Goal: Transaction & Acquisition: Obtain resource

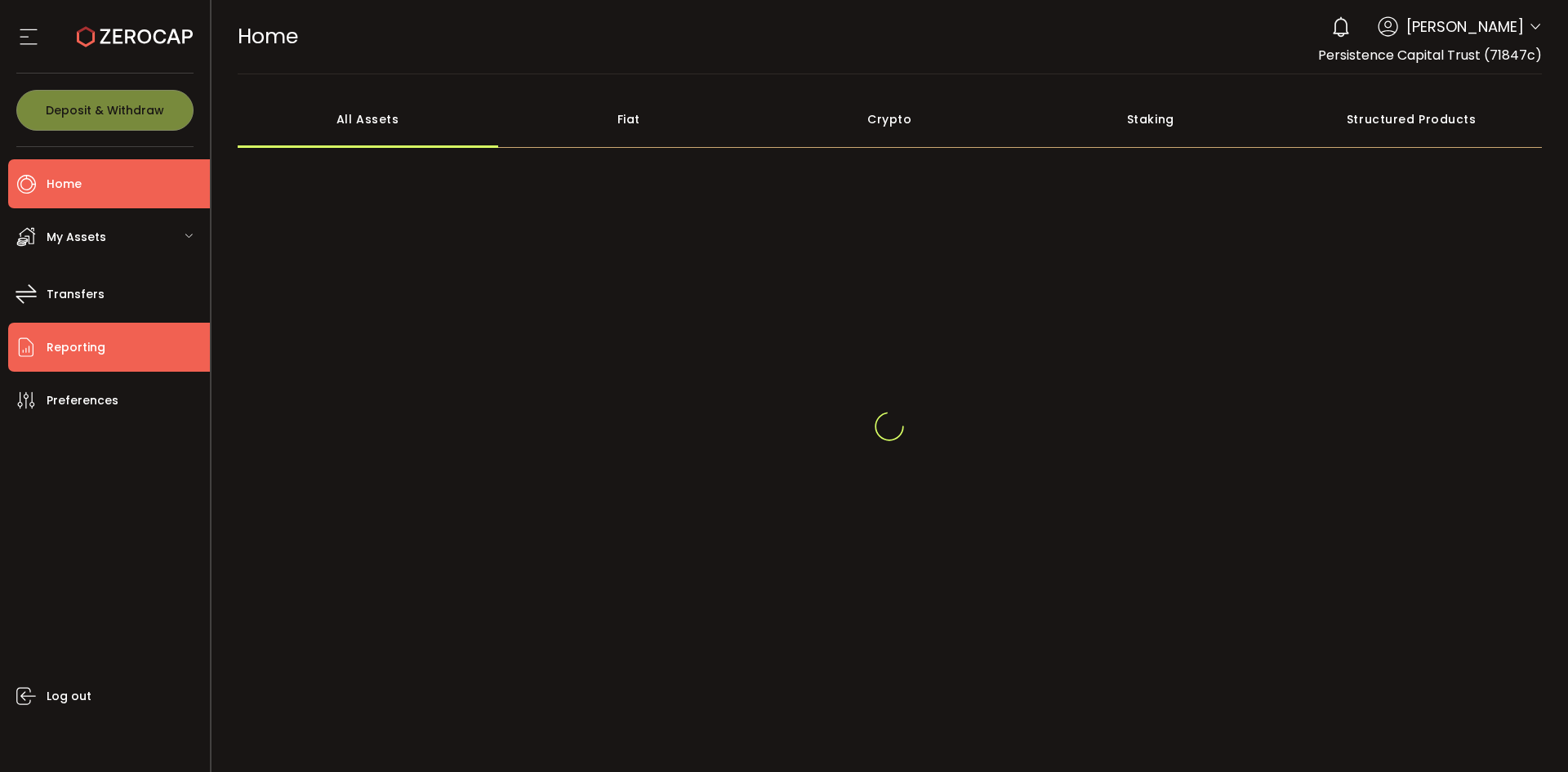
click at [85, 348] on span "Reporting" at bounding box center [75, 347] width 59 height 23
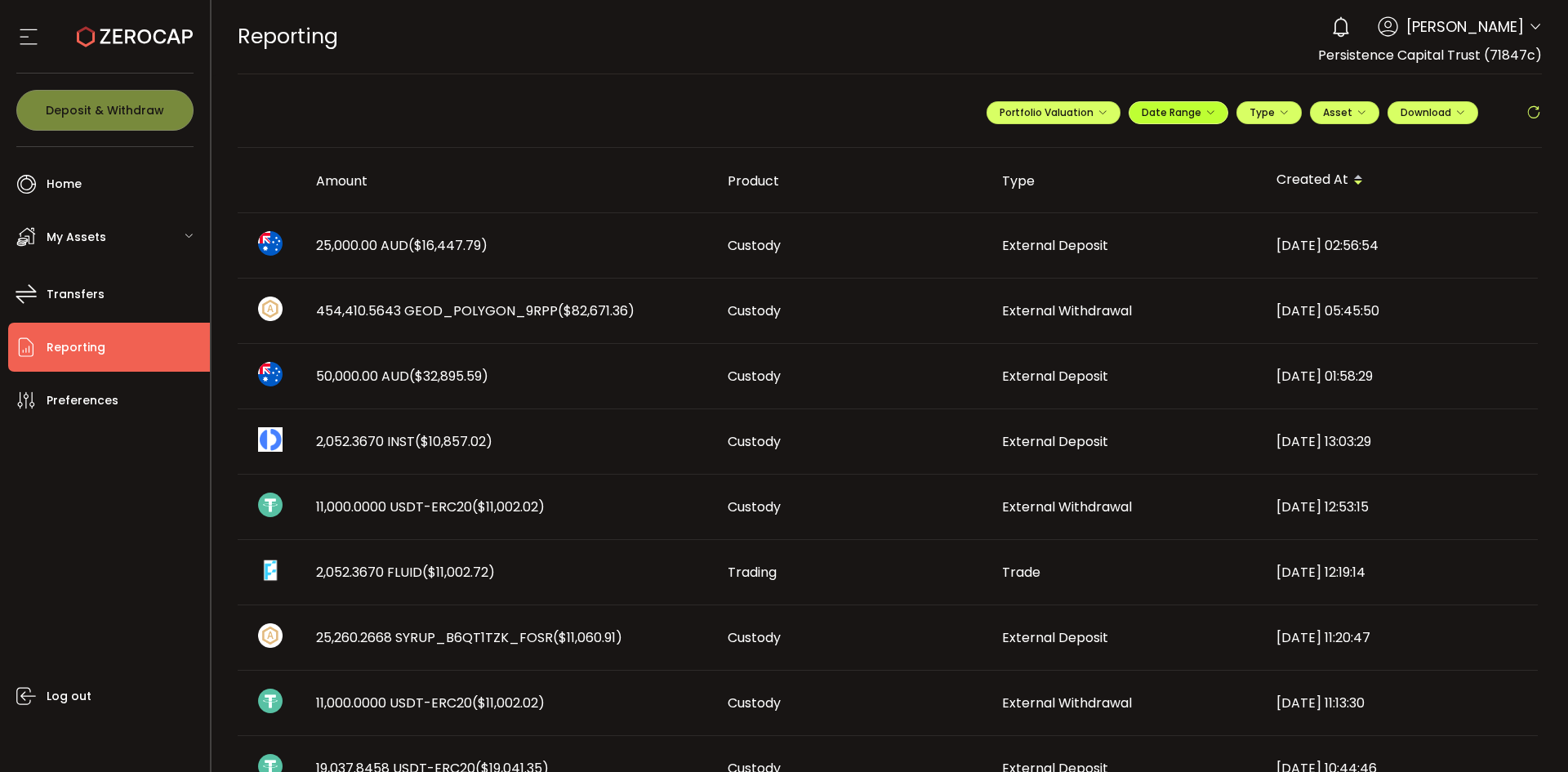
click at [1172, 115] on span "Date Range" at bounding box center [1178, 111] width 73 height 14
click at [1120, 148] on input at bounding box center [1133, 147] width 105 height 17
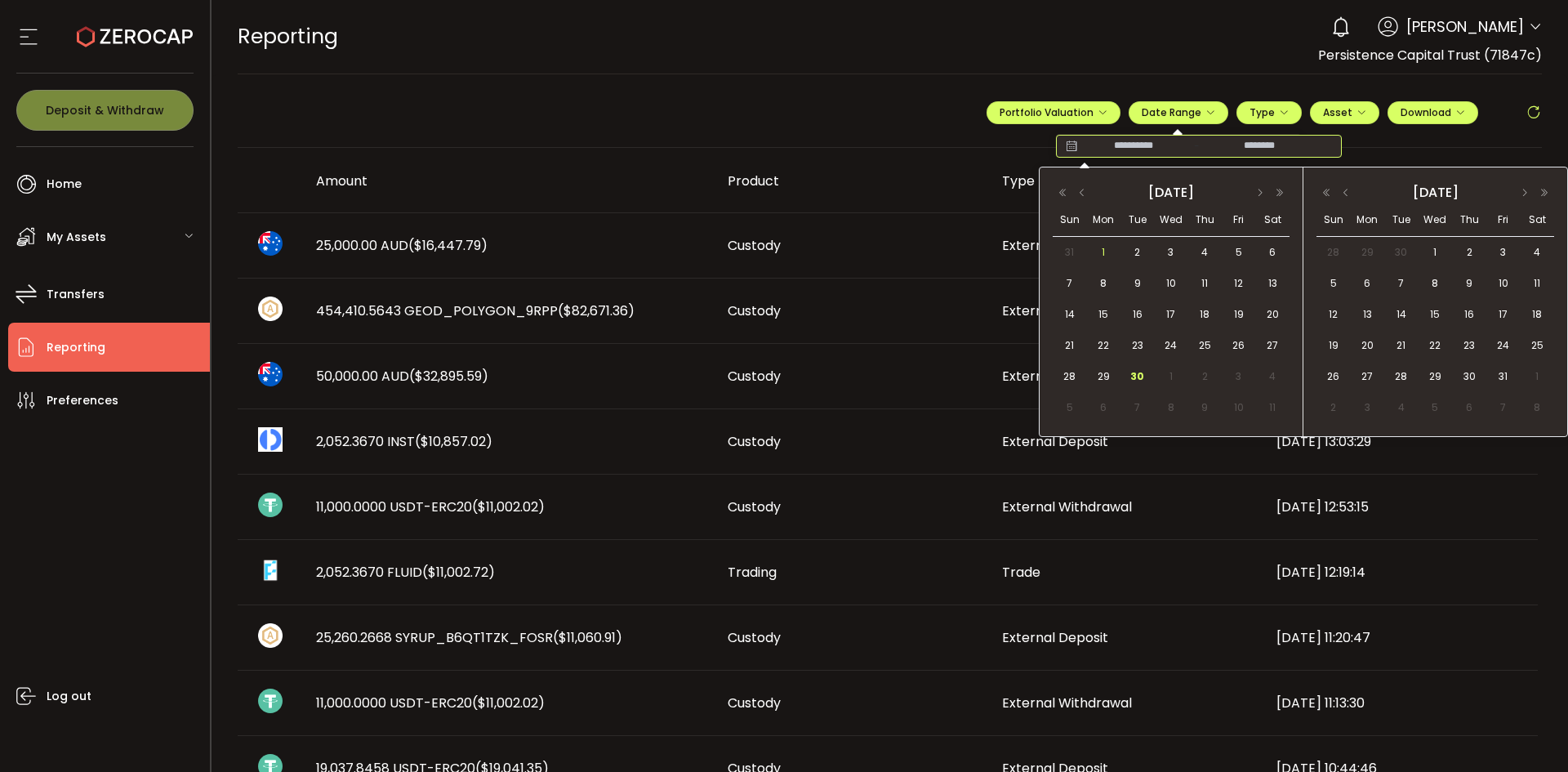
click at [1099, 249] on span "1" at bounding box center [1103, 252] width 20 height 20
click at [1133, 375] on span "30" at bounding box center [1137, 376] width 20 height 20
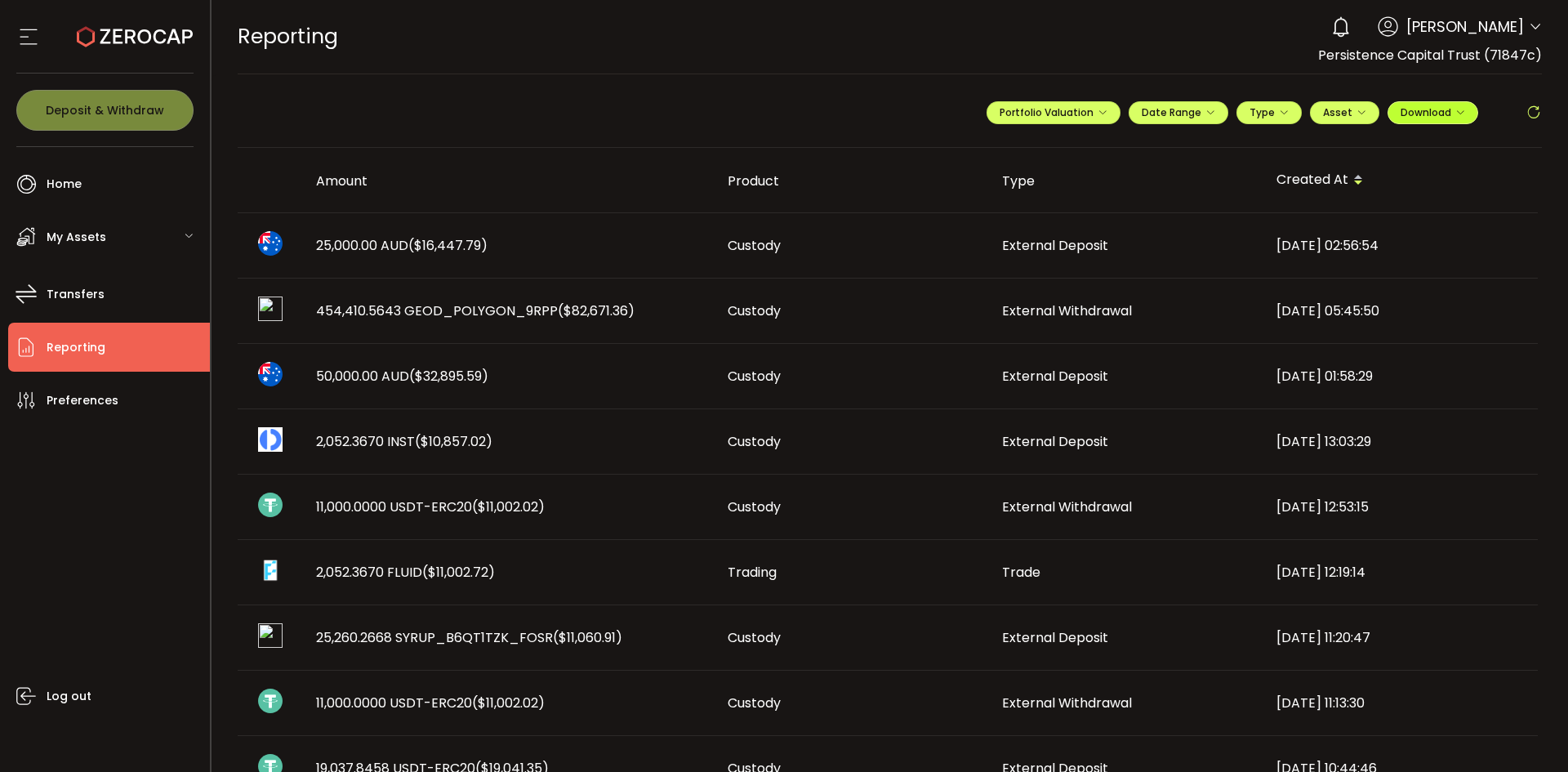
click at [1438, 113] on span "Download" at bounding box center [1432, 111] width 64 height 14
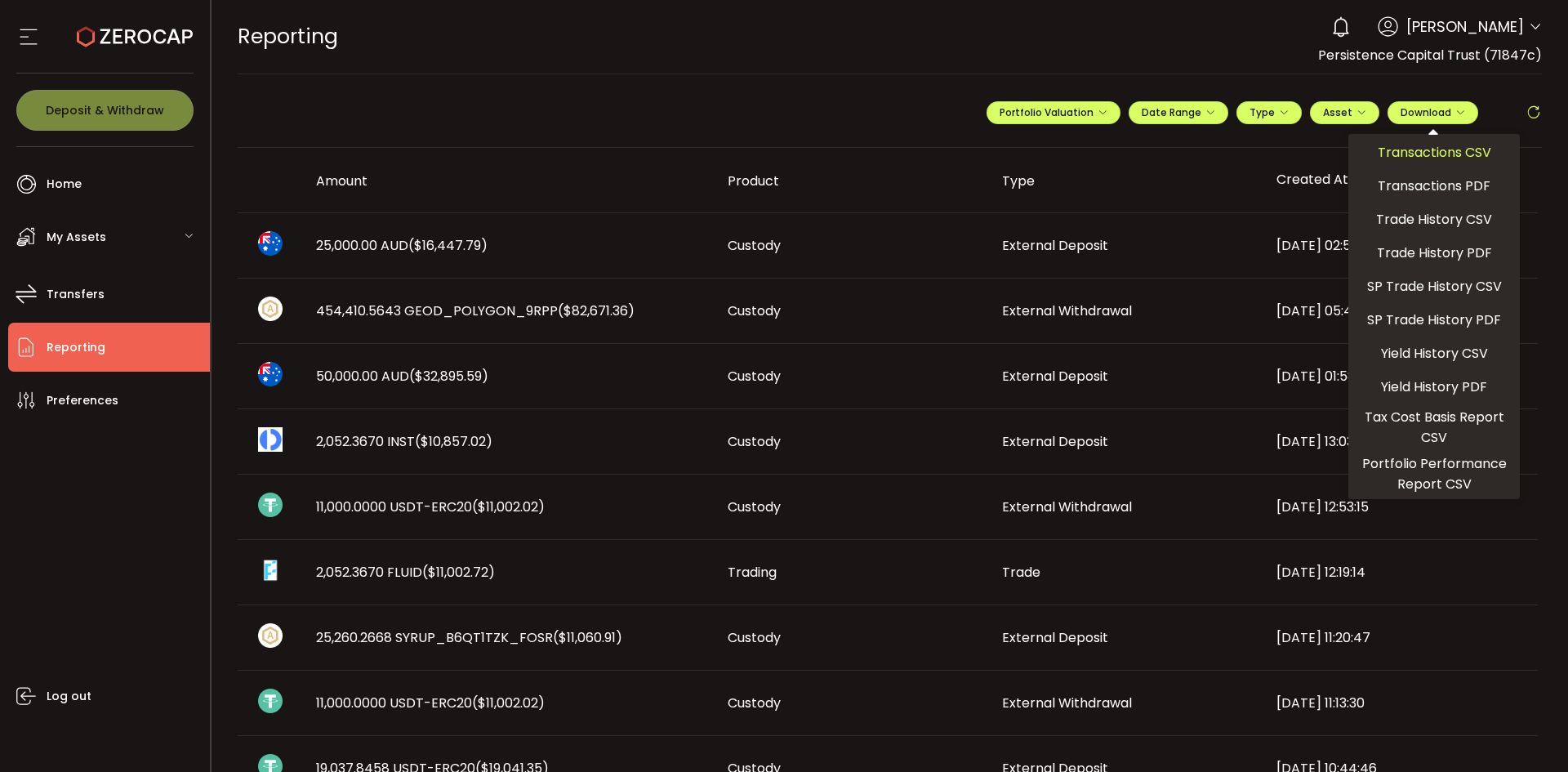
click at [1412, 152] on span "Transactions CSV" at bounding box center [1434, 152] width 113 height 20
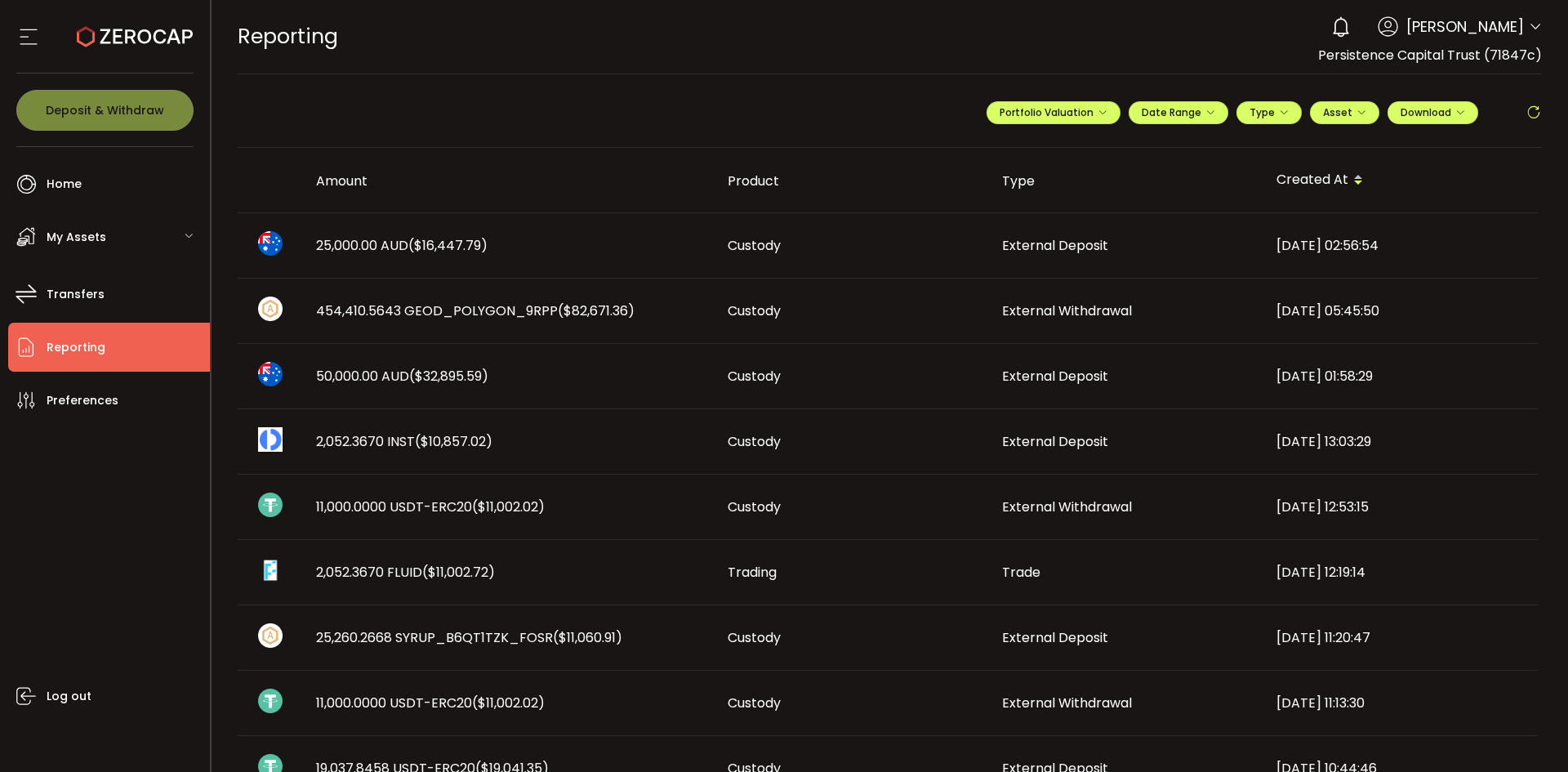
click at [1062, 46] on div "REPORTING Buy Power $0.00 USD Reporting Reporting Verify Your Identity 0 [PERSO…" at bounding box center [890, 36] width 1305 height 73
click at [1440, 111] on span "Download" at bounding box center [1432, 111] width 64 height 14
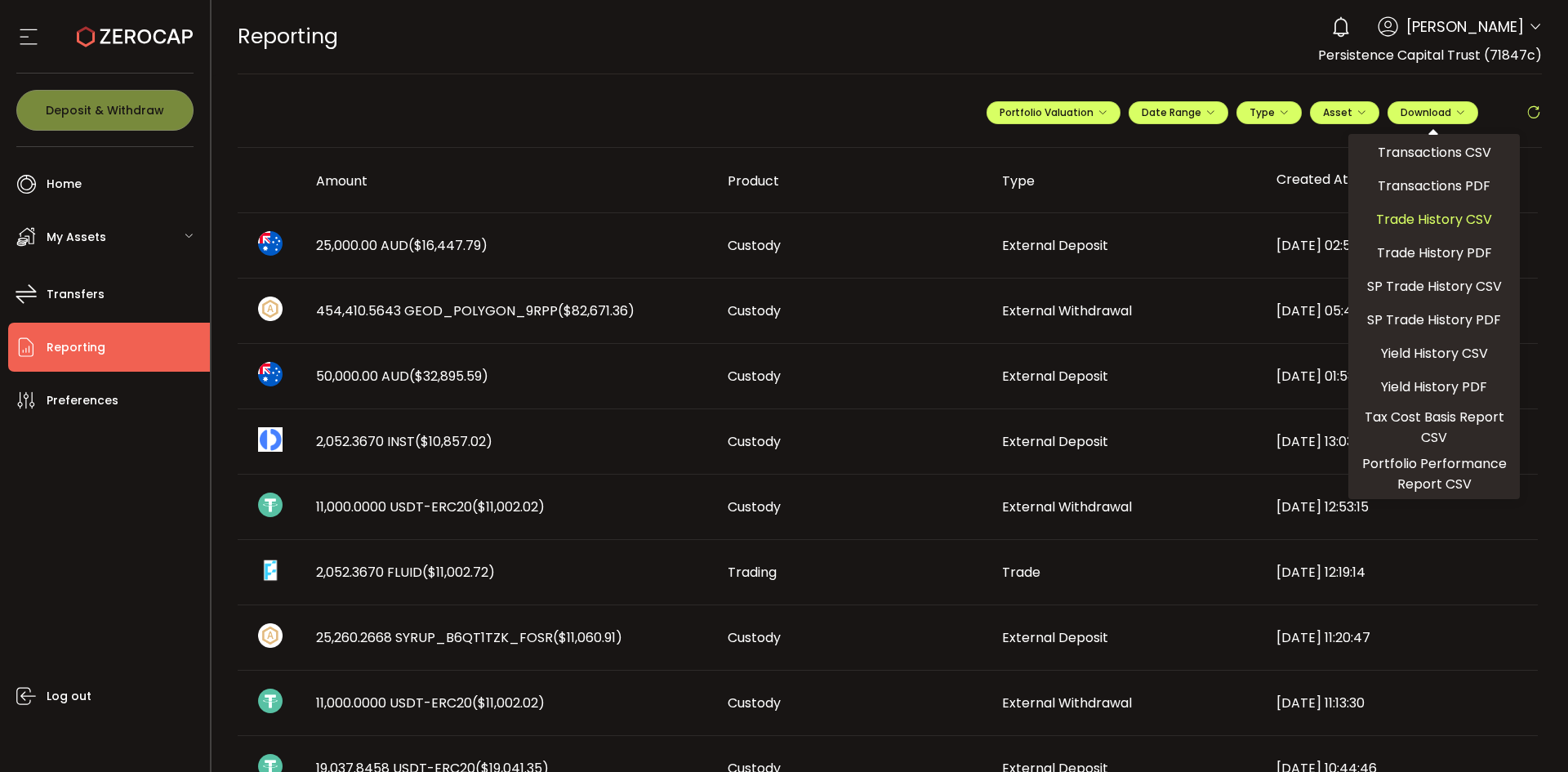
click at [1417, 222] on span "Trade History CSV" at bounding box center [1433, 219] width 116 height 20
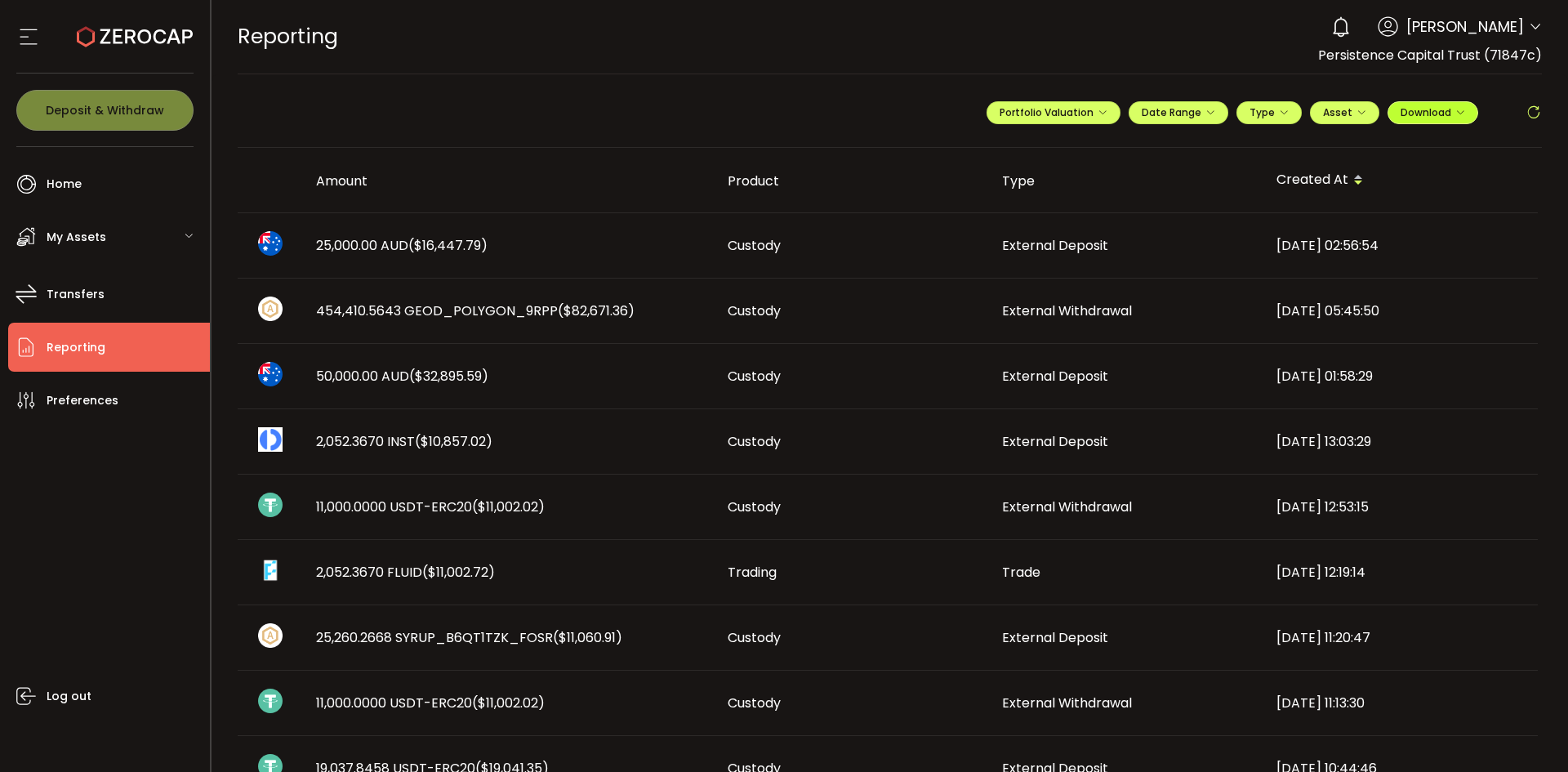
click at [1410, 113] on span "Download" at bounding box center [1432, 111] width 64 height 14
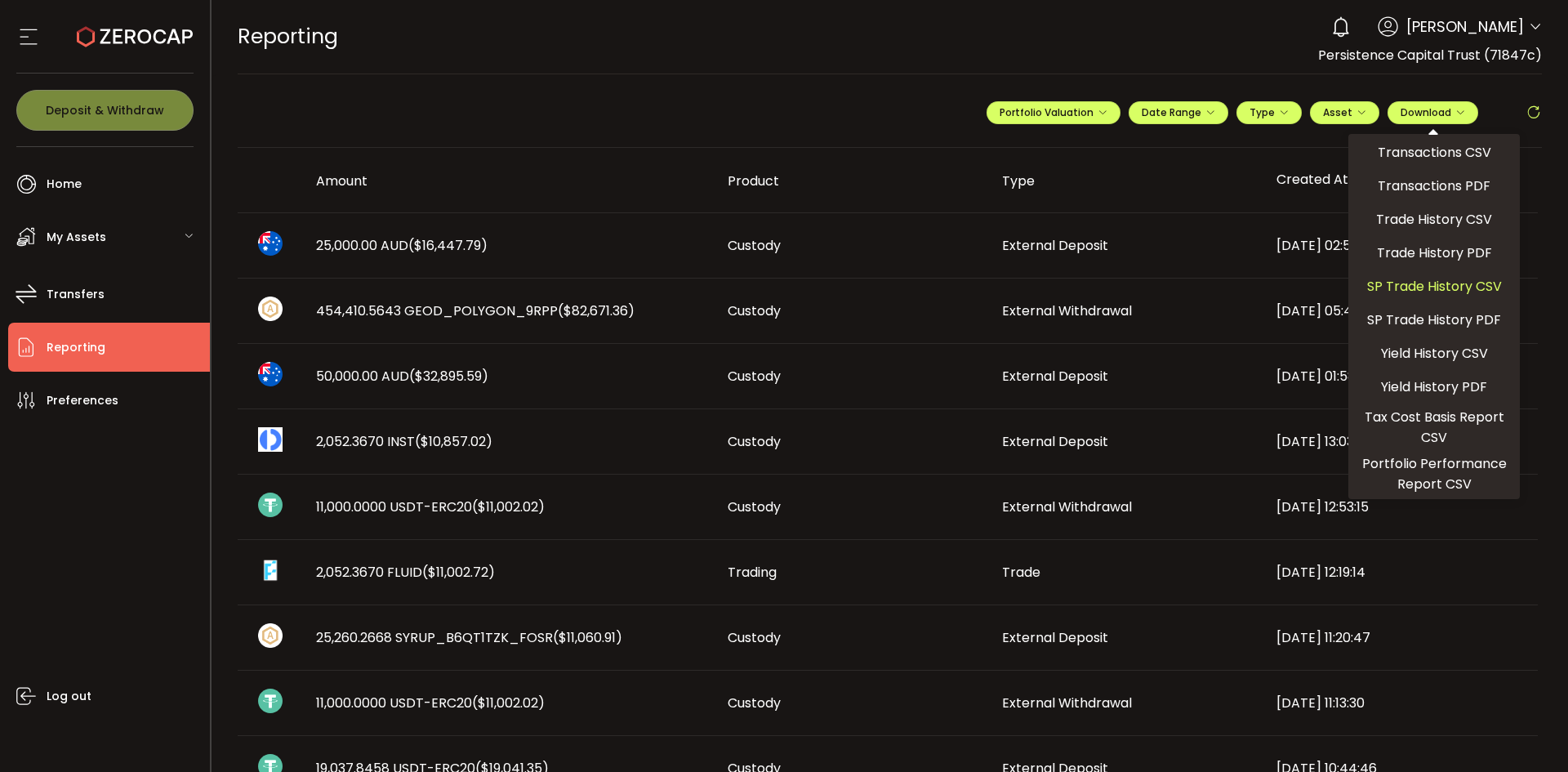
click at [1416, 292] on span "SP Trade History CSV" at bounding box center [1434, 286] width 135 height 20
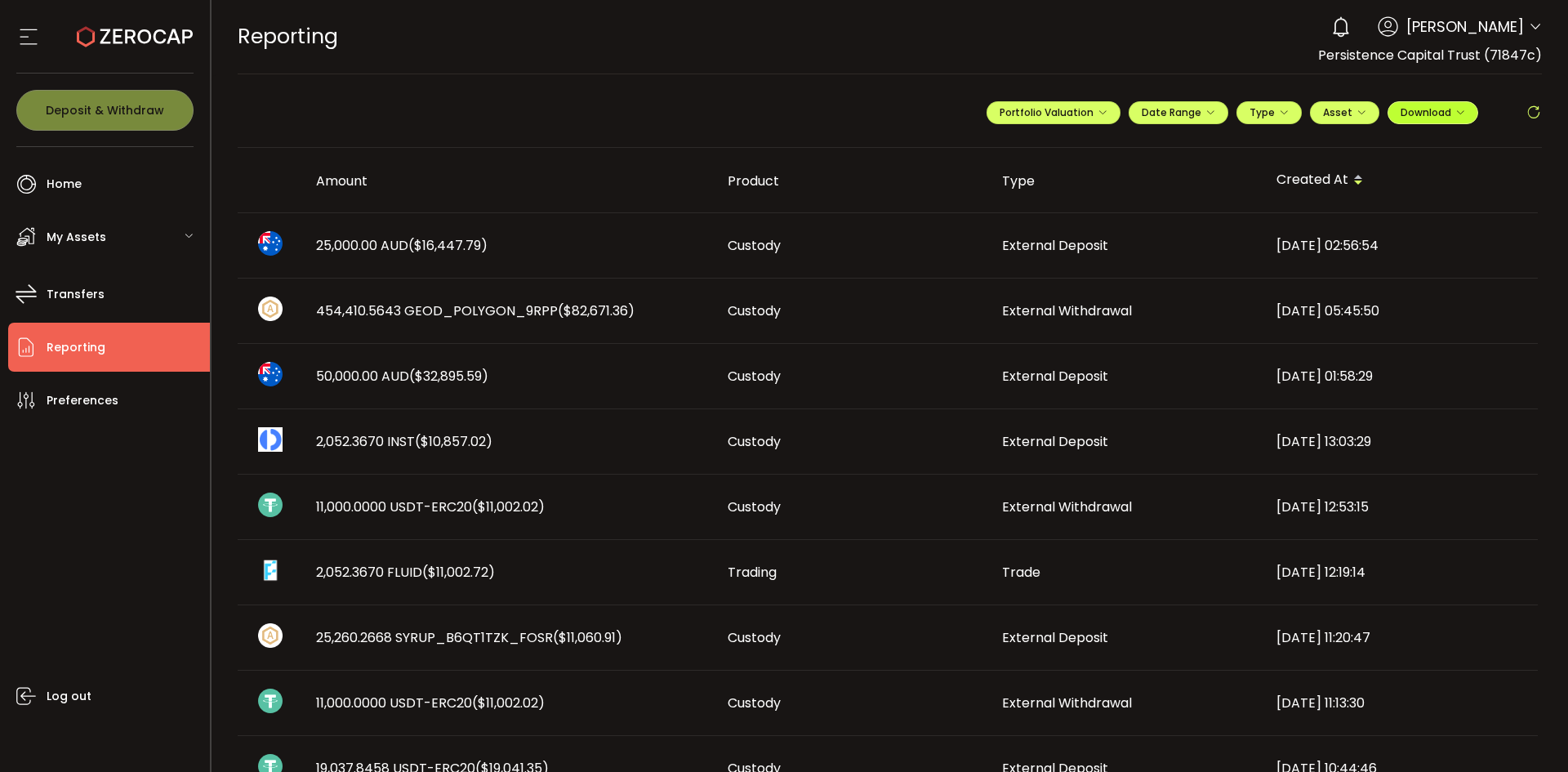
click at [1431, 117] on span "Download" at bounding box center [1432, 111] width 64 height 14
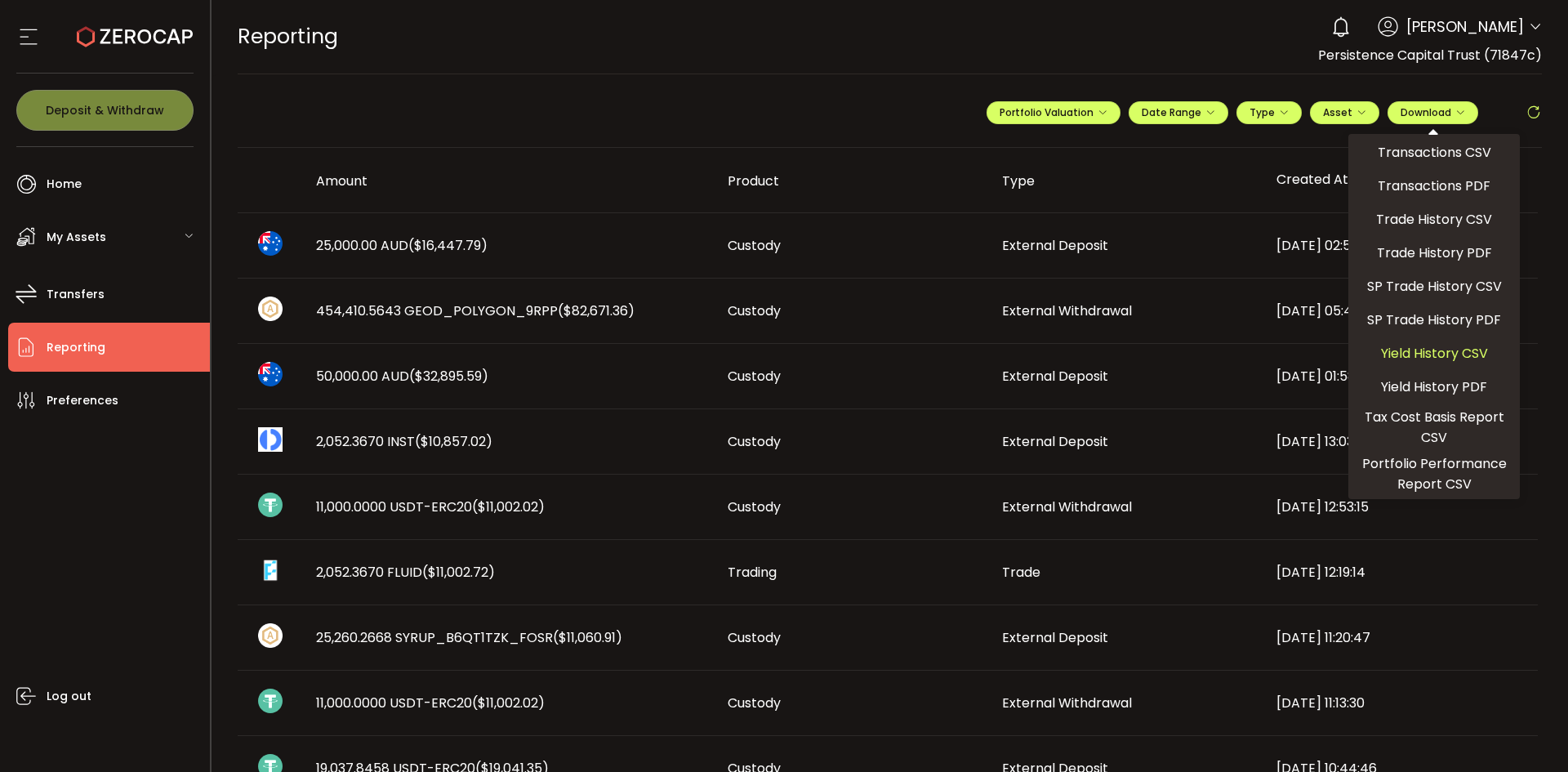
click at [1412, 355] on span "Yield History CSV" at bounding box center [1434, 353] width 107 height 20
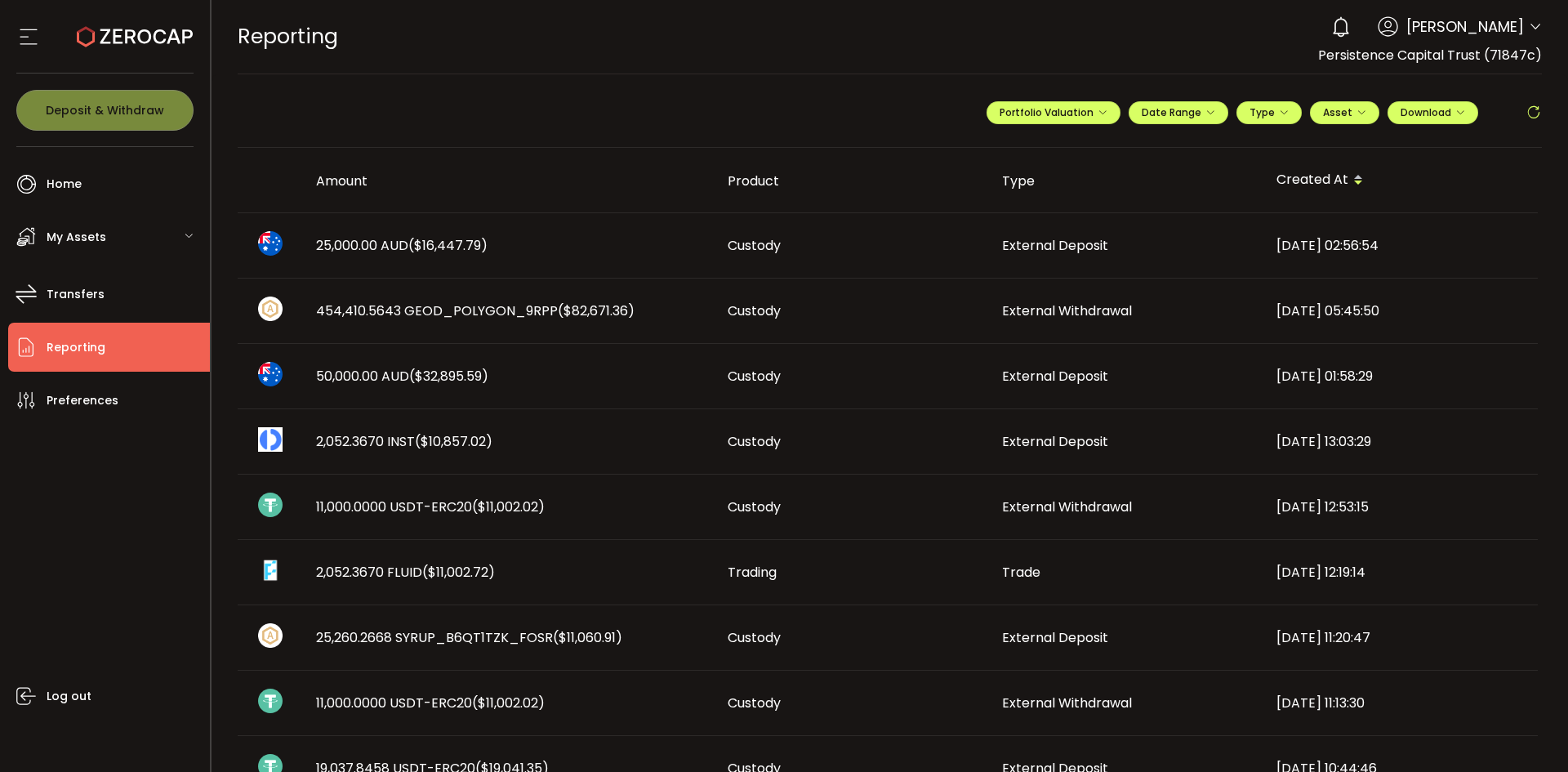
click at [1118, 35] on div "REPORTING Buy Power $0.00 USD Reporting Reporting Verify Your Identity 0 [PERSO…" at bounding box center [890, 36] width 1305 height 73
click at [1422, 122] on button "Download" at bounding box center [1433, 112] width 91 height 23
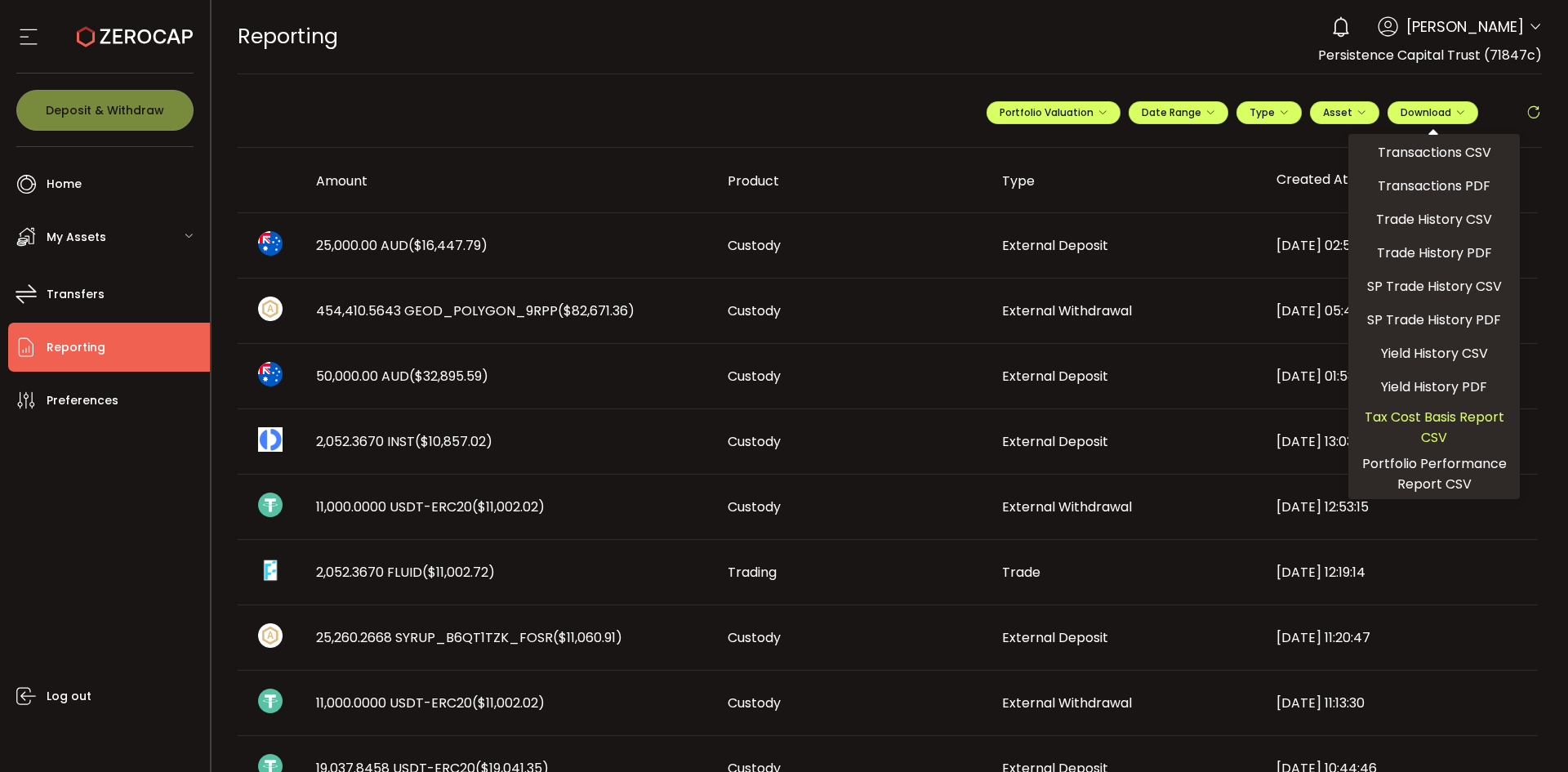
click at [1406, 415] on span "Tax Cost Basis Report CSV" at bounding box center [1433, 427] width 159 height 41
